Goal: Task Accomplishment & Management: Manage account settings

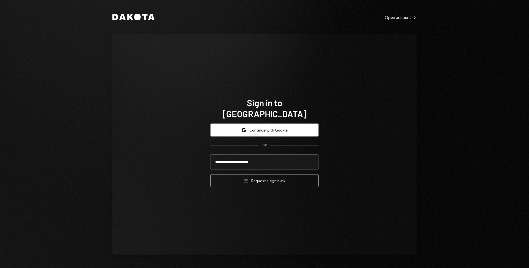
type input "**********"
click at [211, 174] on button "Email Request a sign in link" at bounding box center [265, 180] width 108 height 13
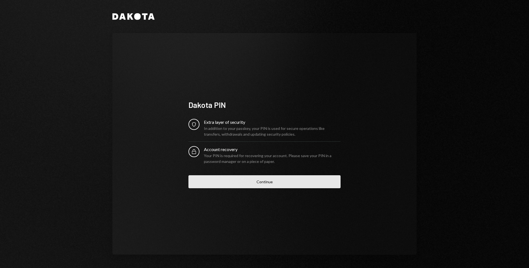
click at [209, 182] on button "Continue" at bounding box center [265, 182] width 152 height 13
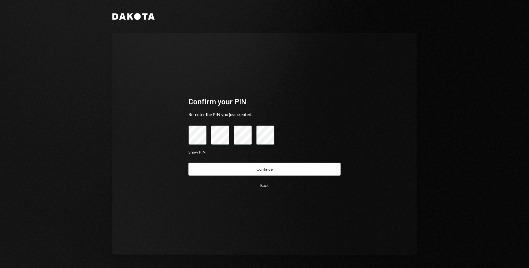
click at [189, 163] on button "Continue" at bounding box center [265, 169] width 152 height 13
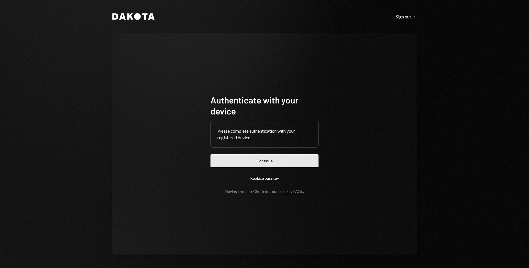
click at [283, 164] on button "Continue" at bounding box center [265, 161] width 108 height 13
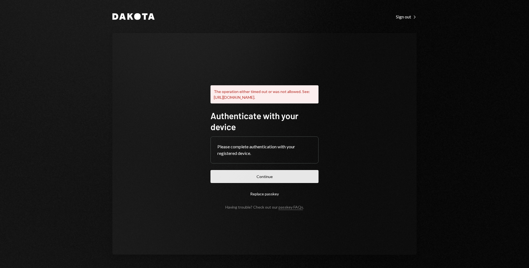
click at [265, 183] on button "Continue" at bounding box center [265, 176] width 108 height 13
click at [246, 178] on button "Continue" at bounding box center [265, 176] width 108 height 13
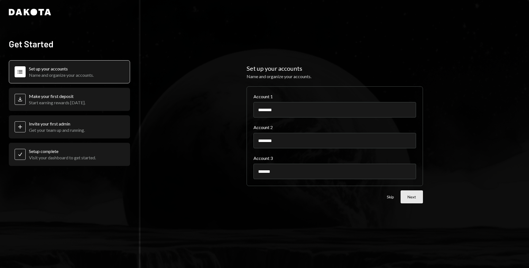
click at [414, 201] on button "Next" at bounding box center [412, 197] width 22 height 13
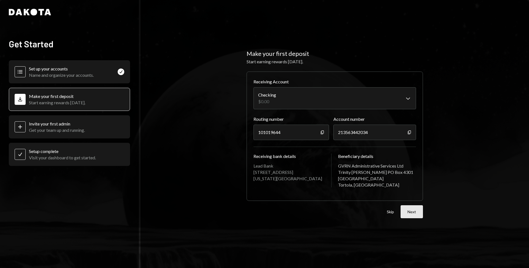
click at [410, 211] on button "Next" at bounding box center [412, 212] width 22 height 13
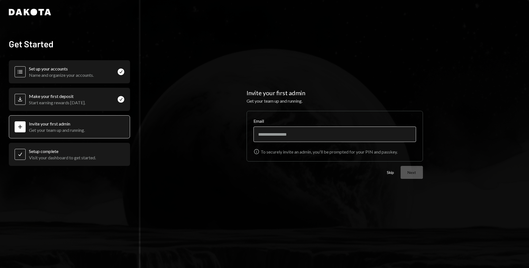
click at [326, 137] on input "Email" at bounding box center [335, 134] width 163 height 15
click at [392, 173] on button "Skip" at bounding box center [390, 172] width 7 height 5
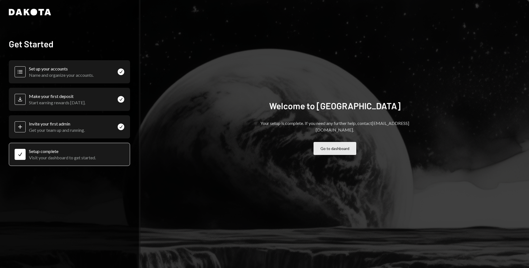
click at [330, 148] on button "Go to dashboard" at bounding box center [335, 148] width 43 height 13
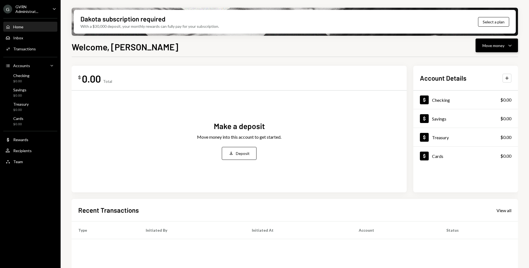
click at [511, 46] on icon "Caret Down" at bounding box center [510, 45] width 7 height 7
click at [26, 142] on div "Rewards" at bounding box center [20, 140] width 15 height 5
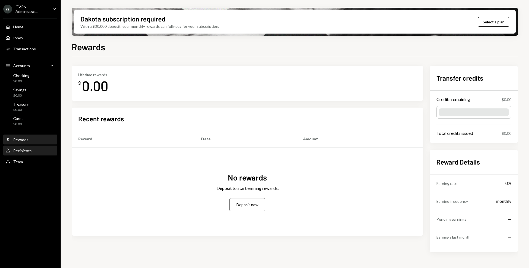
click at [23, 152] on div "Recipients" at bounding box center [22, 151] width 18 height 5
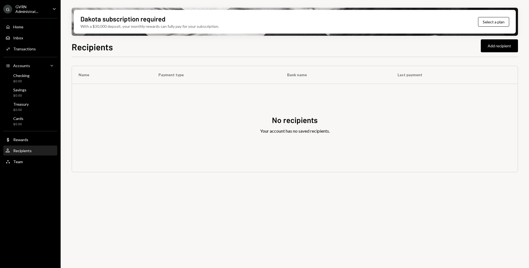
click at [53, 8] on icon "Caret Down" at bounding box center [54, 9] width 6 height 6
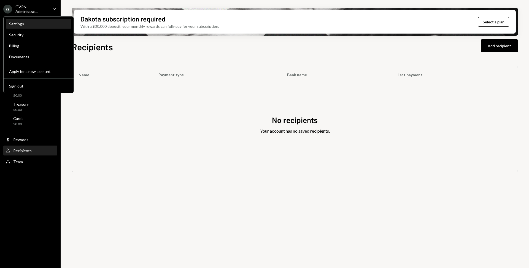
click at [45, 22] on div "Settings" at bounding box center [38, 23] width 59 height 5
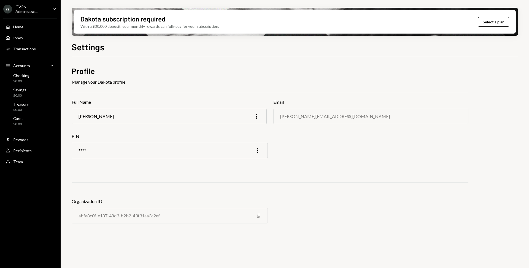
click at [53, 6] on icon "Caret Down" at bounding box center [54, 9] width 6 height 6
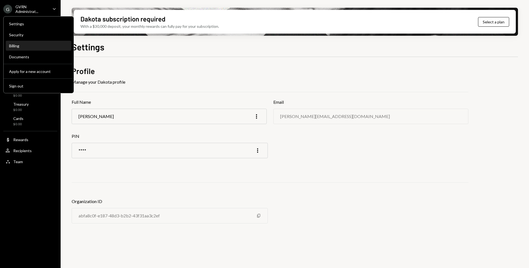
click at [32, 41] on div "Billing" at bounding box center [38, 45] width 59 height 9
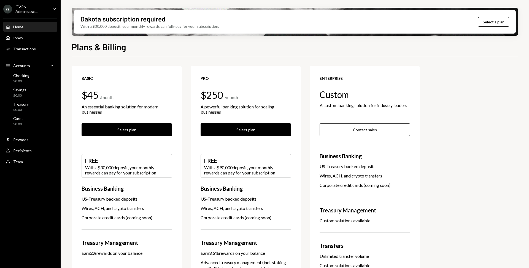
click at [23, 29] on div "Home Home" at bounding box center [31, 26] width 50 height 9
